Goal: Task Accomplishment & Management: Manage account settings

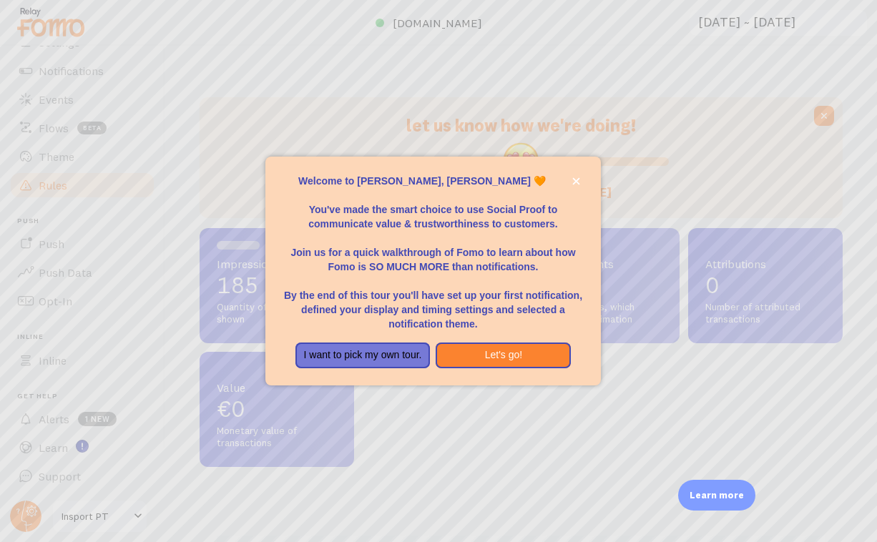
scroll to position [77, 0]
click at [579, 184] on icon "close," at bounding box center [575, 181] width 7 height 7
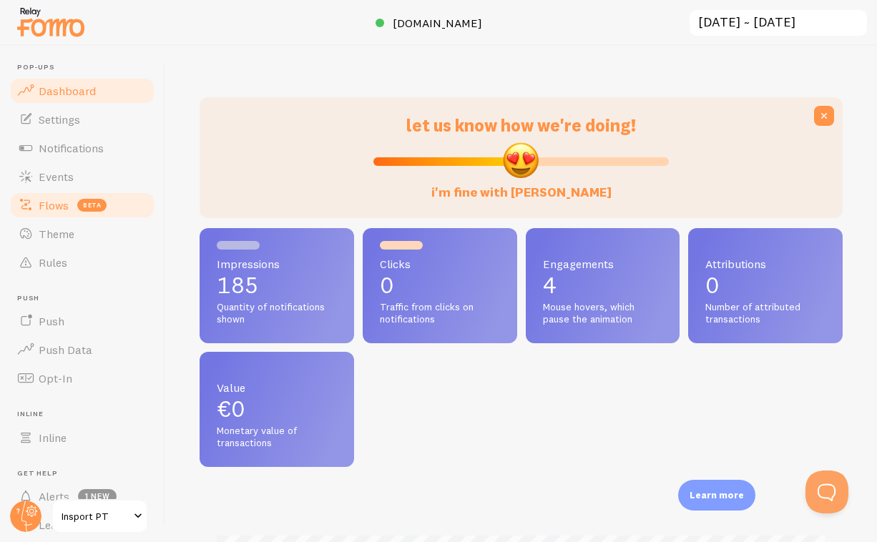
scroll to position [0, 0]
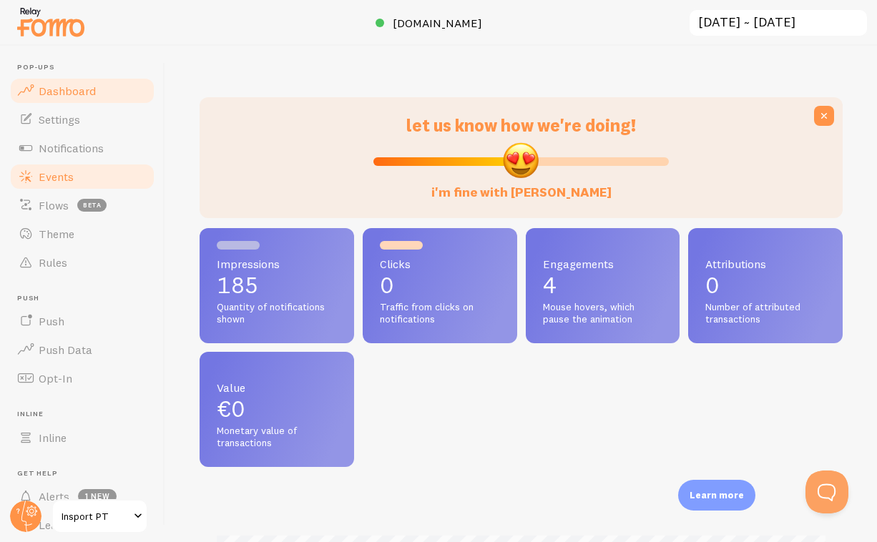
click at [69, 181] on span "Events" at bounding box center [56, 177] width 35 height 14
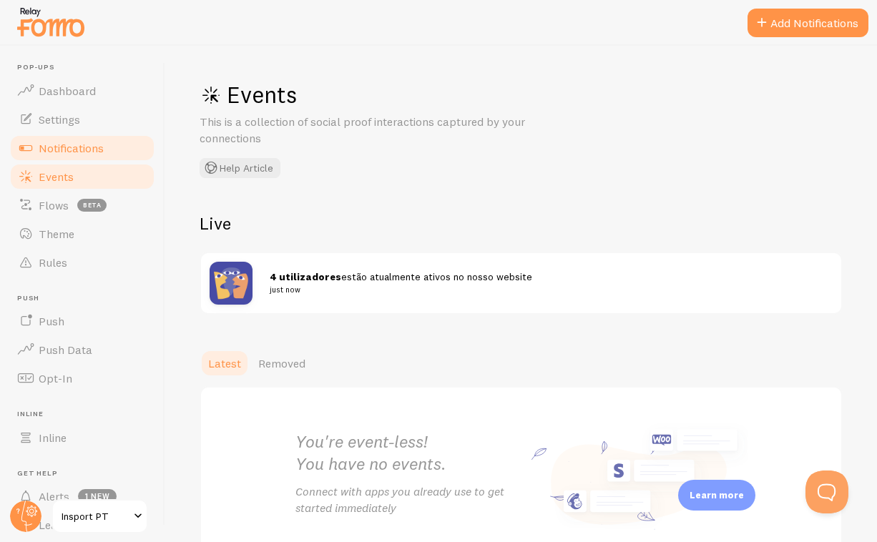
click at [91, 141] on span "Notifications" at bounding box center [71, 148] width 65 height 14
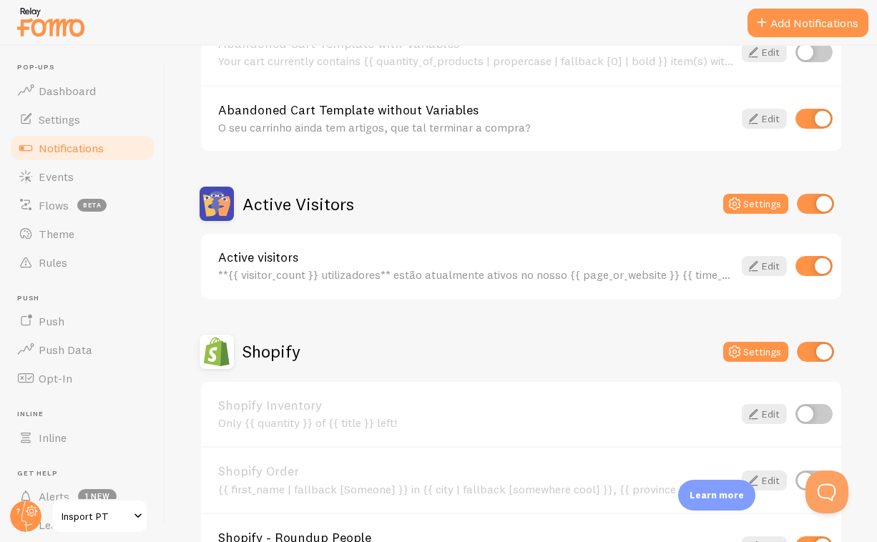
scroll to position [255, 0]
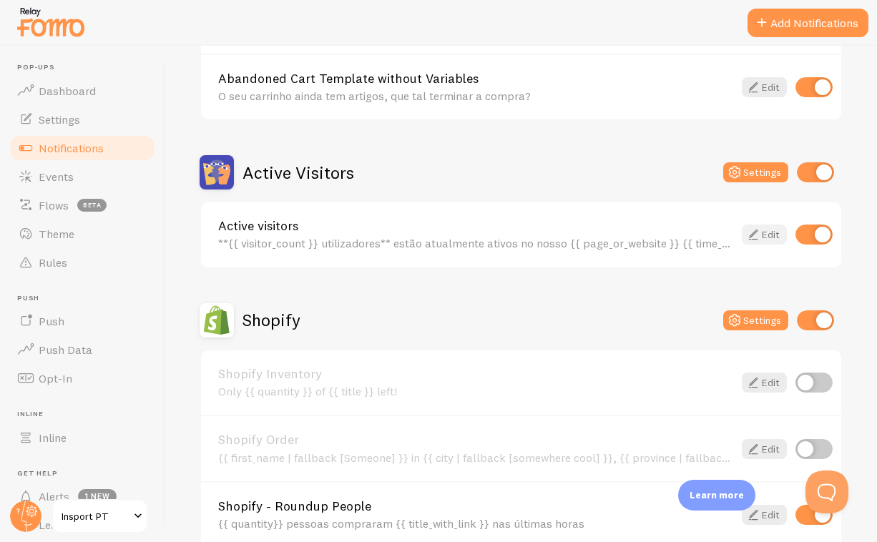
click at [764, 233] on link "Edit" at bounding box center [764, 235] width 45 height 20
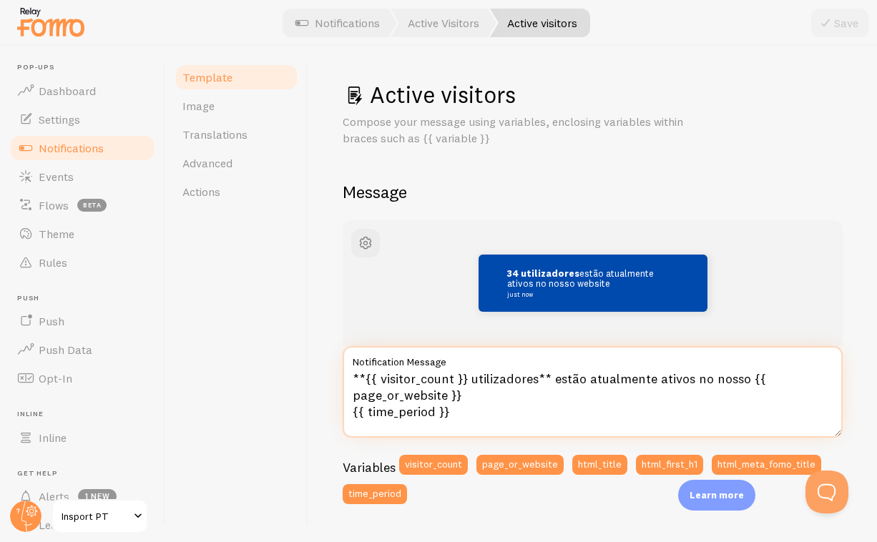
drag, startPoint x: 545, startPoint y: 375, endPoint x: 471, endPoint y: 374, distance: 74.4
click at [471, 374] on textarea "**{{ visitor_count }} utilizadores** estão atualmente ativos no nosso {{ page_o…" at bounding box center [593, 392] width 500 height 92
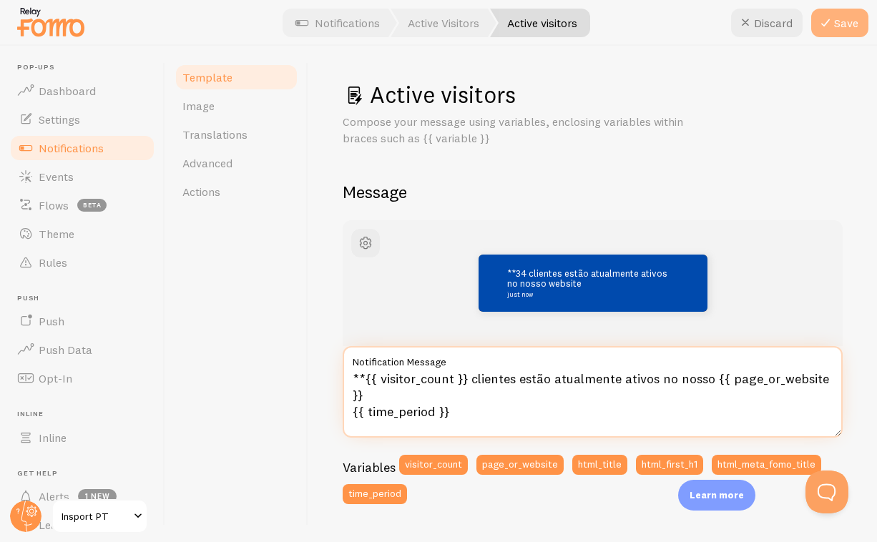
type textarea "**{{ visitor_count }} clientes estão atualmente ativos no nosso {{ page_or_webs…"
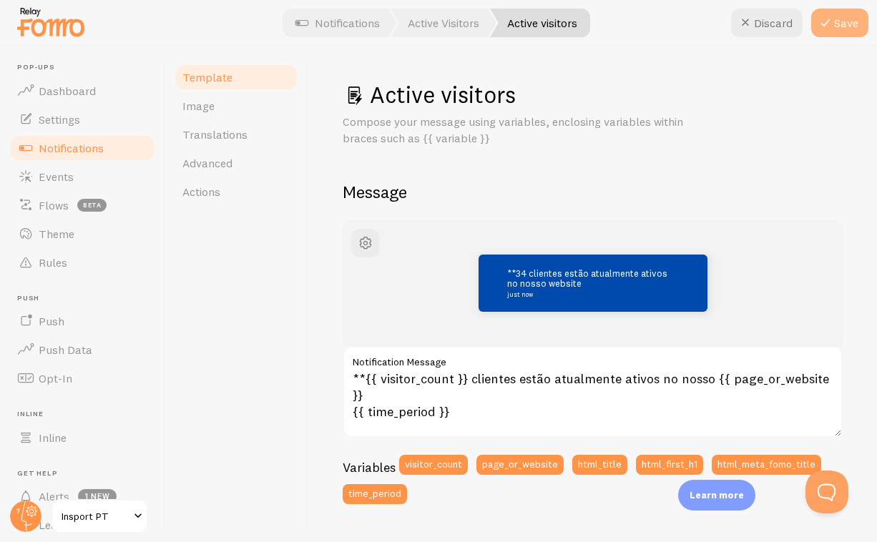
click at [834, 24] on icon at bounding box center [825, 22] width 17 height 17
click at [363, 23] on link "Notifications" at bounding box center [337, 23] width 119 height 29
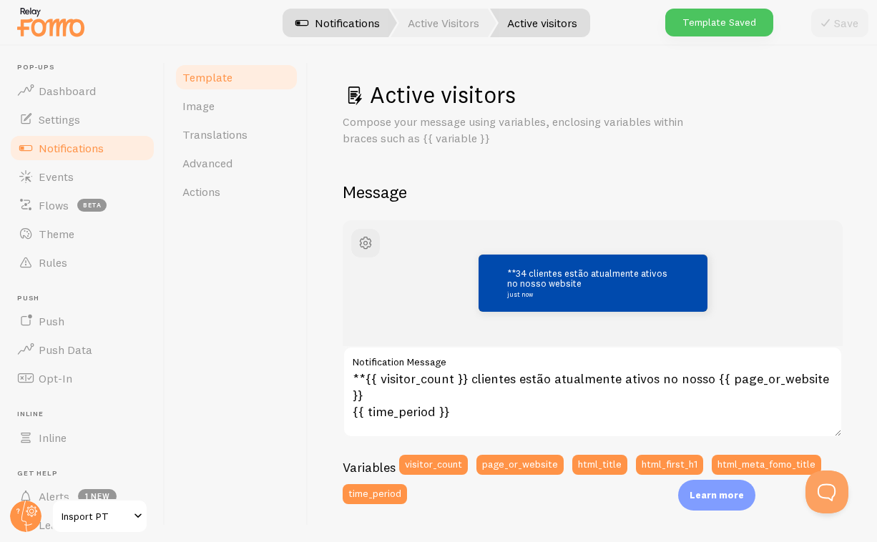
click at [344, 25] on link "Notifications" at bounding box center [337, 23] width 119 height 29
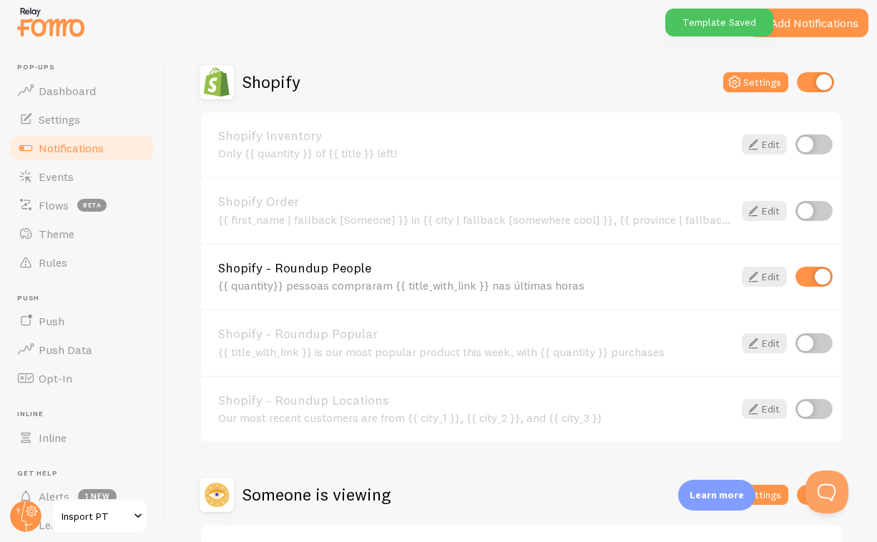
scroll to position [494, 0]
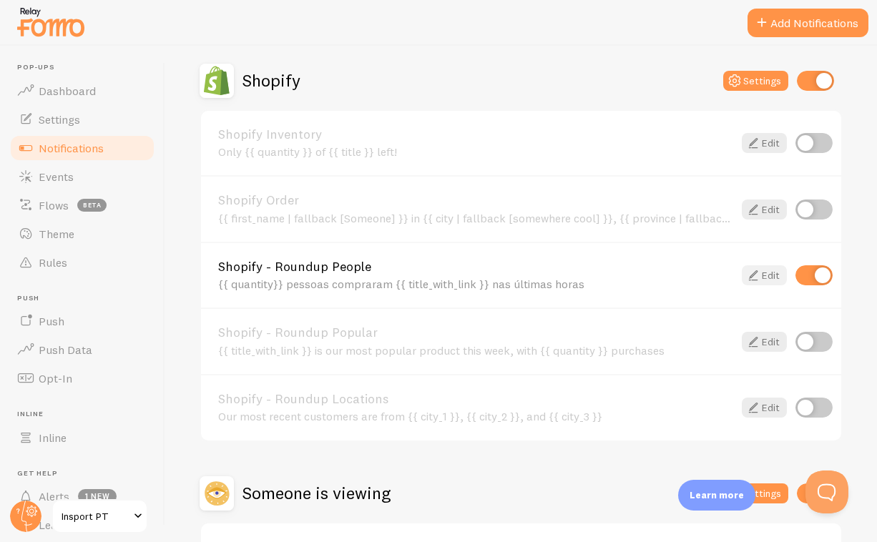
click at [765, 270] on link "Edit" at bounding box center [764, 275] width 45 height 20
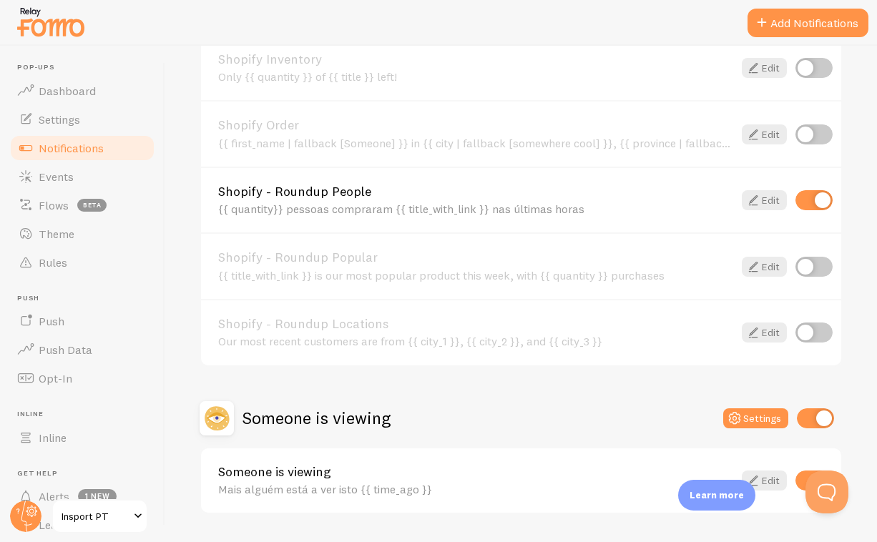
scroll to position [610, 0]
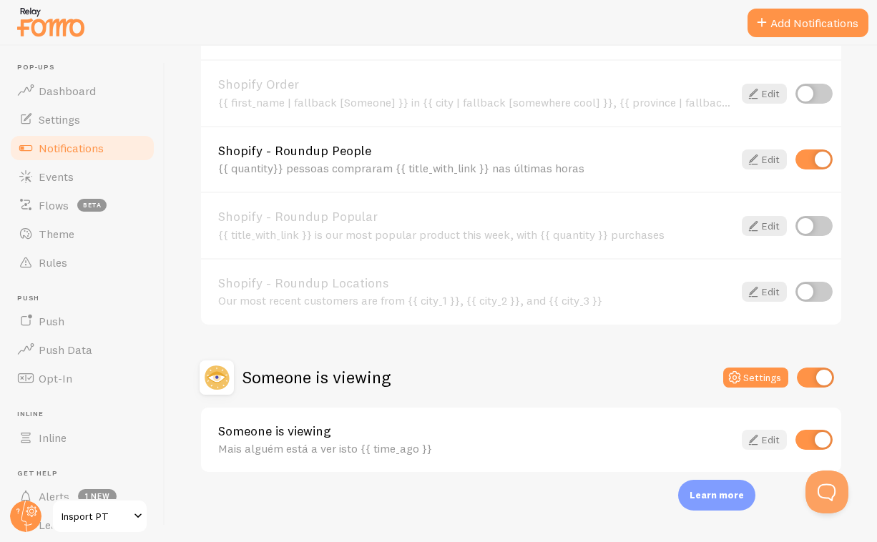
click at [774, 439] on link "Edit" at bounding box center [764, 440] width 45 height 20
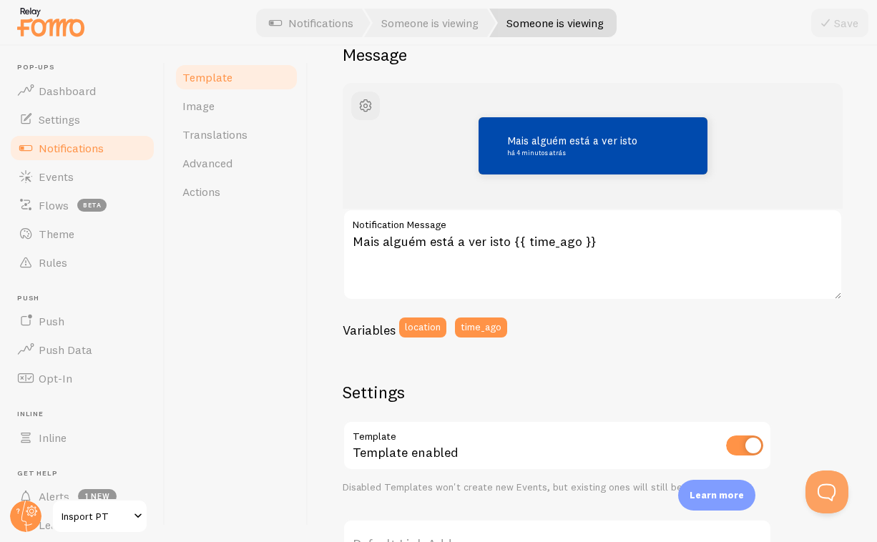
scroll to position [117, 0]
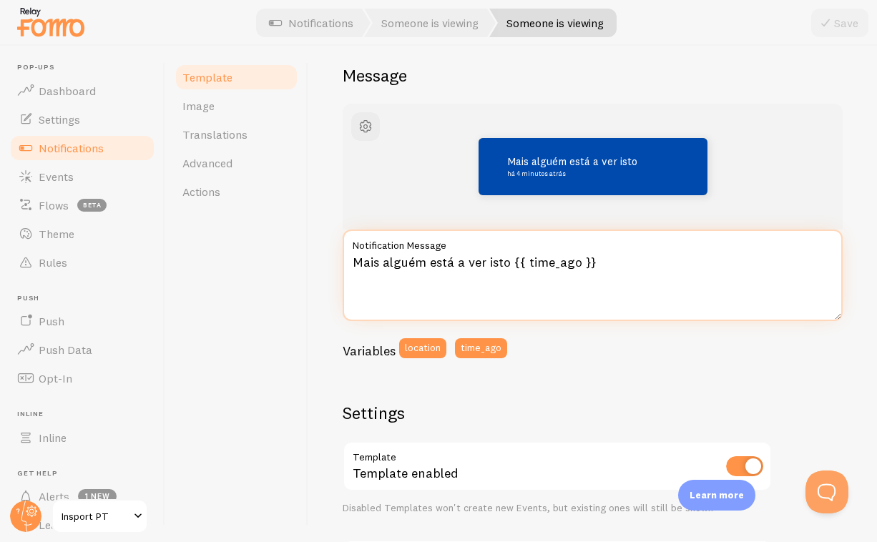
click at [497, 263] on textarea "Mais alguém está a ver isto {{ time_ago }}" at bounding box center [593, 276] width 500 height 92
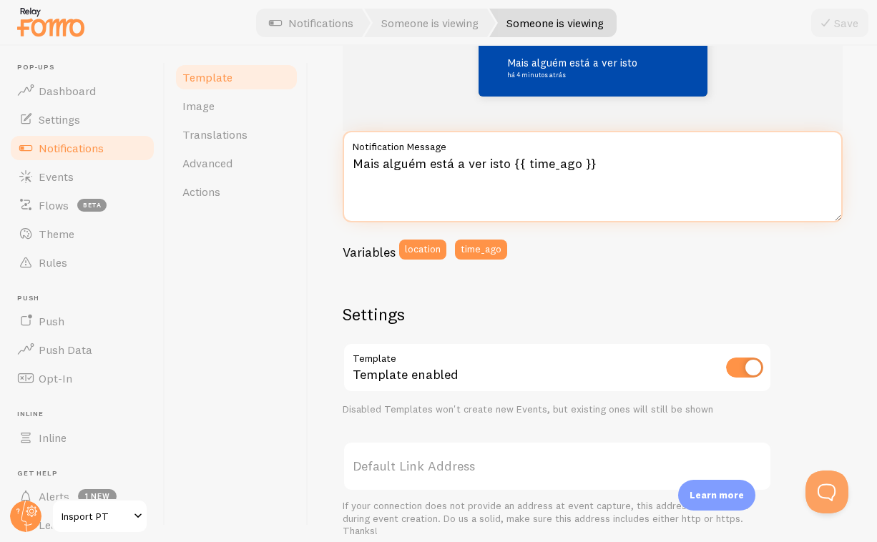
scroll to position [0, 0]
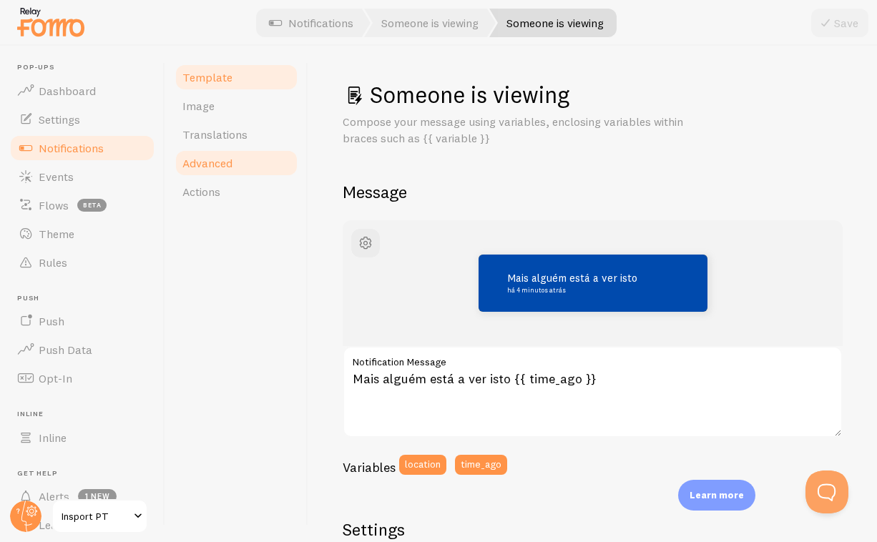
click at [241, 162] on link "Advanced" at bounding box center [236, 163] width 125 height 29
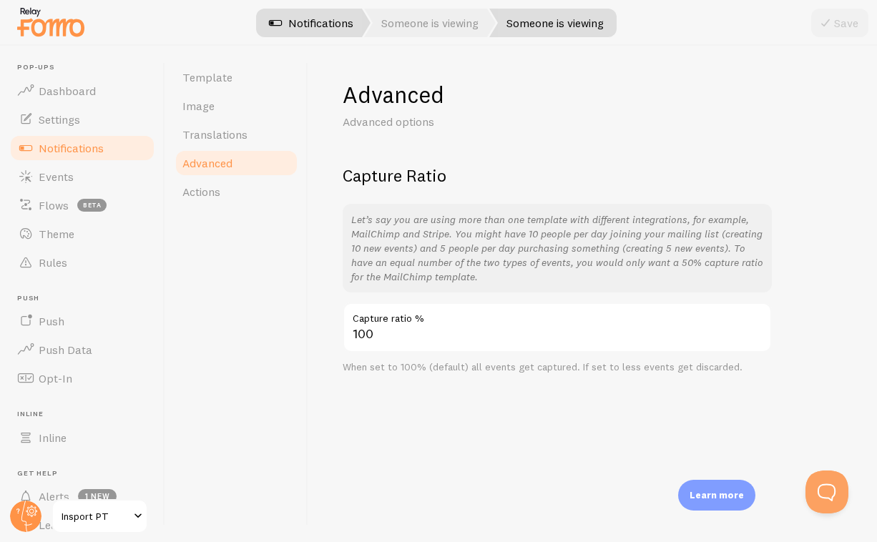
click at [338, 25] on link "Notifications" at bounding box center [311, 23] width 119 height 29
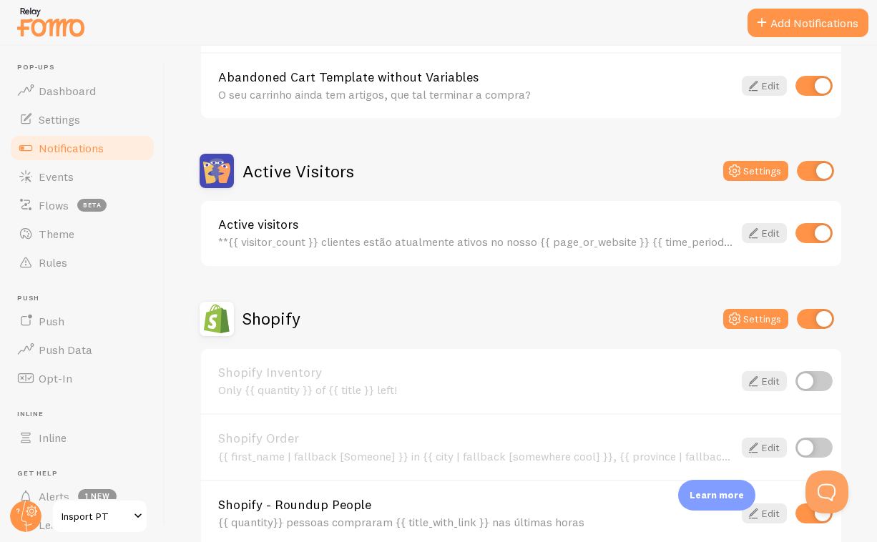
scroll to position [610, 0]
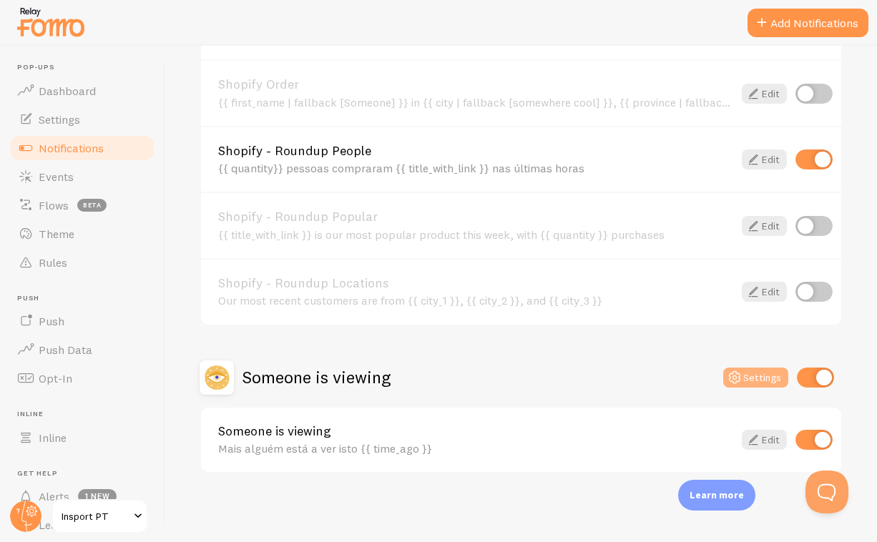
click at [758, 378] on button "Settings" at bounding box center [755, 378] width 65 height 20
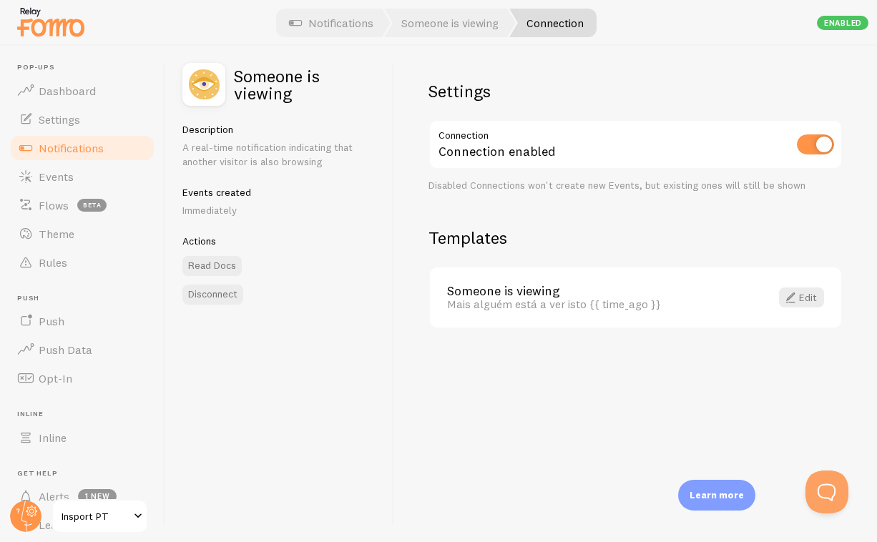
click at [810, 141] on input "checkbox" at bounding box center [815, 145] width 37 height 20
checkbox input "false"
